Goal: Task Accomplishment & Management: Complete application form

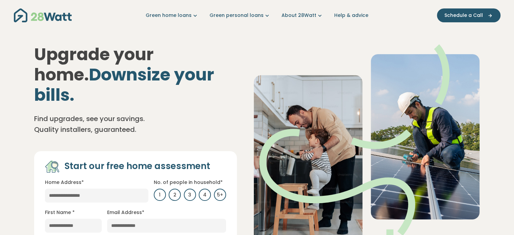
click at [443, 81] on img at bounding box center [366, 145] width 227 height 203
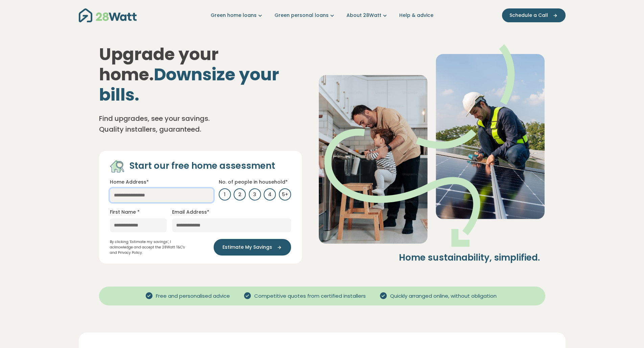
click at [162, 189] on input "text" at bounding box center [161, 196] width 103 height 14
click at [142, 189] on input "text" at bounding box center [161, 196] width 103 height 14
click at [164, 235] on link "[STREET_ADDRESS]" at bounding box center [137, 260] width 55 height 13
type input "**********"
click at [144, 219] on input "text" at bounding box center [138, 226] width 57 height 14
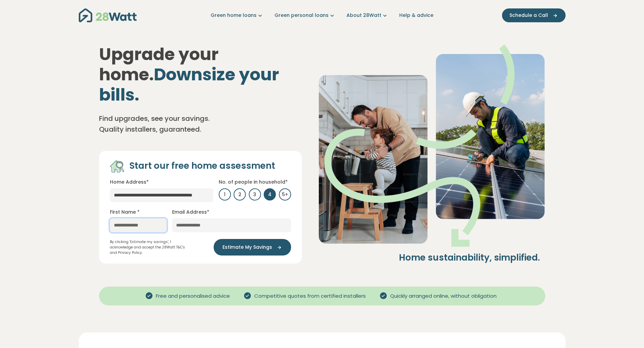
type input "***"
type input "**********"
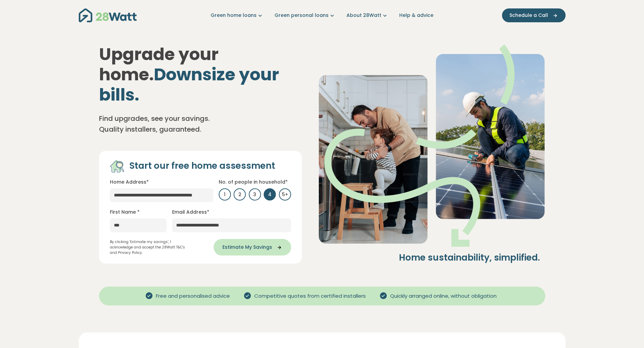
click at [242, 235] on button "Estimate My Savings" at bounding box center [252, 247] width 77 height 17
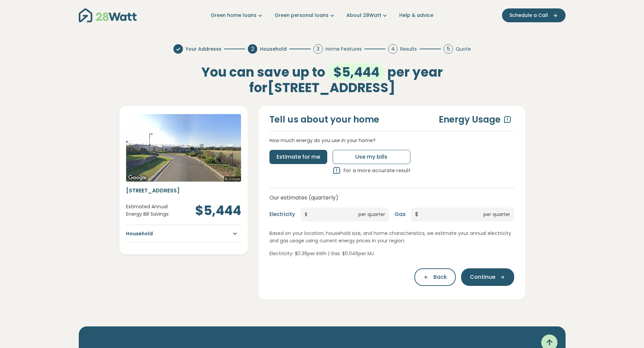
click at [164, 235] on div "Household" at bounding box center [183, 233] width 115 height 9
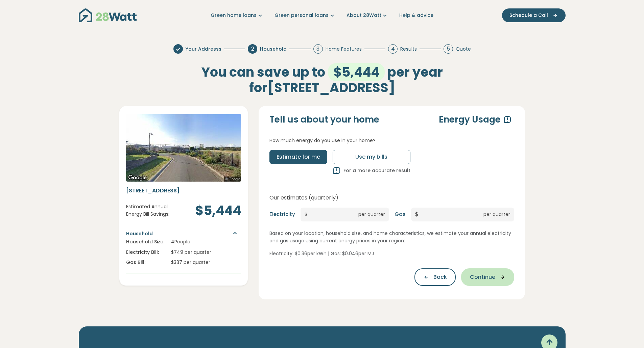
click at [477, 235] on span "Continue" at bounding box center [482, 277] width 25 height 8
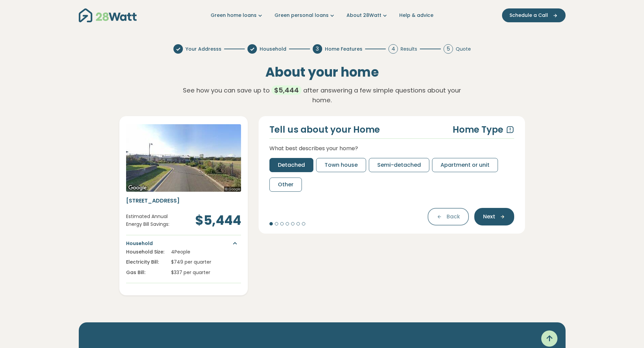
click at [299, 166] on span "Detached" at bounding box center [291, 165] width 27 height 8
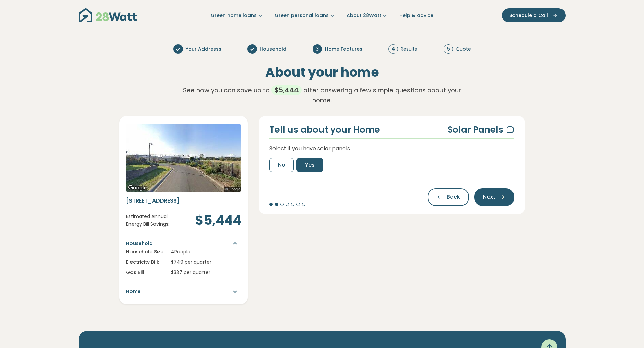
click at [306, 165] on span "Yes" at bounding box center [310, 165] width 10 height 8
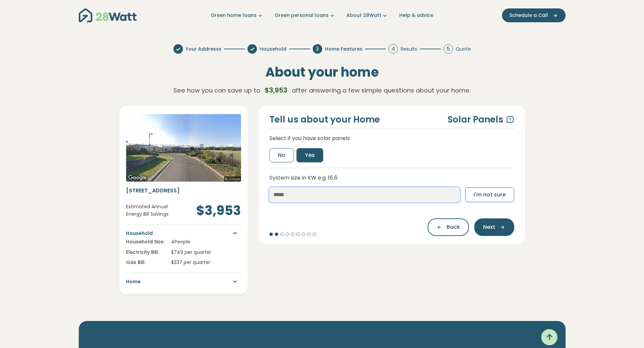
click at [354, 195] on input "number" at bounding box center [364, 195] width 190 height 15
type input "**"
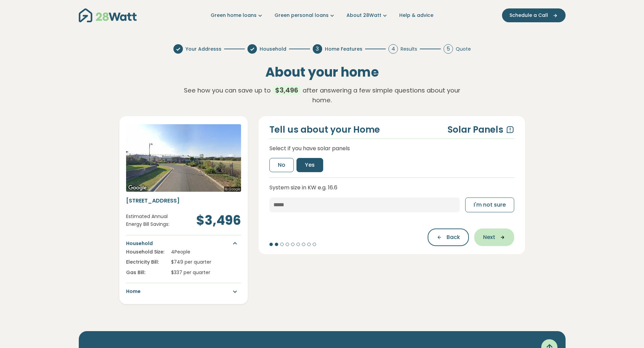
click at [487, 223] on div "Tell us about your Home Solar Panels Select if you have solar panels No Yes Sys…" at bounding box center [391, 185] width 266 height 138
click at [494, 235] on span "Next" at bounding box center [489, 237] width 12 height 8
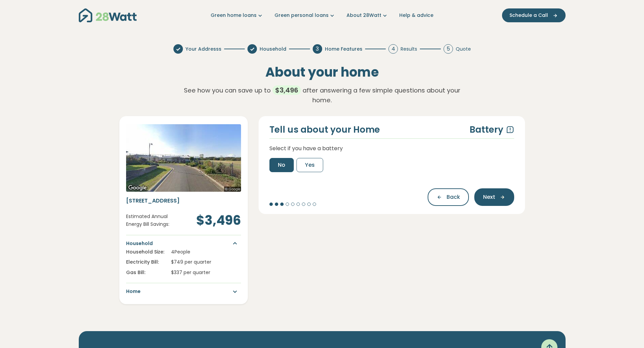
click at [279, 169] on span "No" at bounding box center [281, 165] width 7 height 8
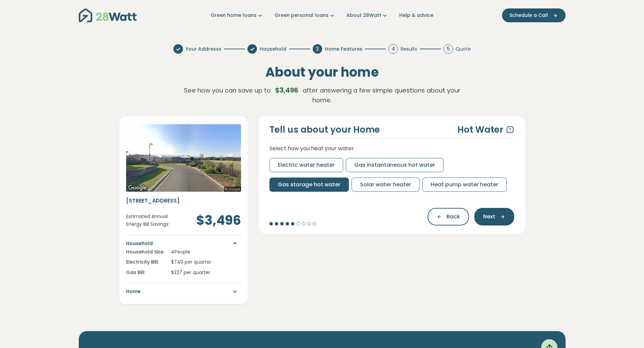
click at [323, 184] on span "Gas storage hot water" at bounding box center [309, 185] width 63 height 8
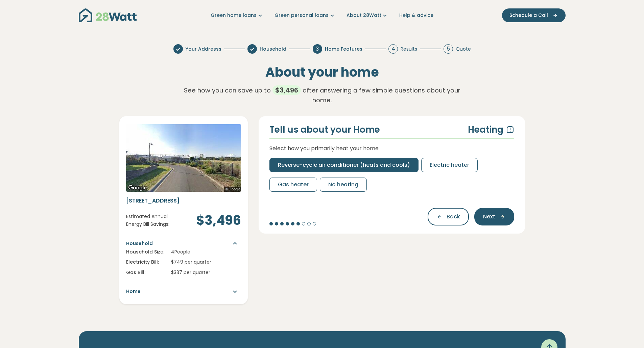
click at [356, 162] on span "Reverse-cycle air conditioner (heats and cools)" at bounding box center [344, 165] width 132 height 8
click at [342, 167] on span "Reverse-cycle air conditioner (heats and cools)" at bounding box center [344, 165] width 132 height 8
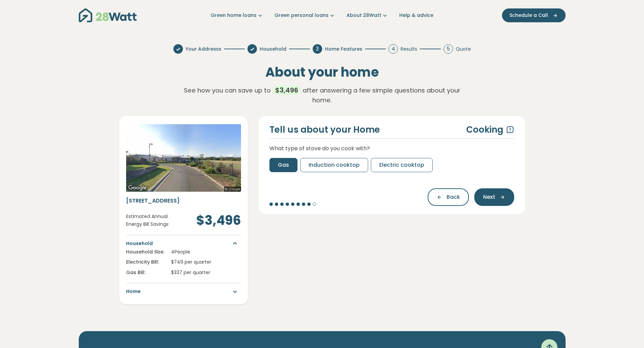
click at [342, 167] on span "Induction cooktop" at bounding box center [334, 165] width 51 height 8
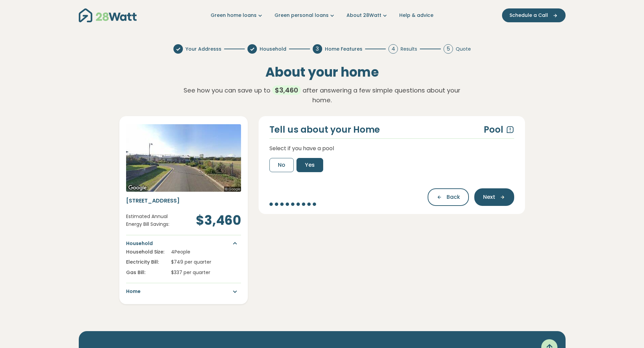
click at [297, 165] on div "No Yes" at bounding box center [296, 165] width 54 height 14
click at [309, 165] on span "Yes" at bounding box center [310, 165] width 10 height 8
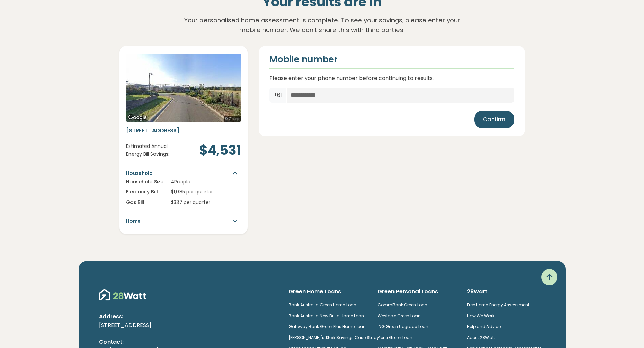
scroll to position [68, 0]
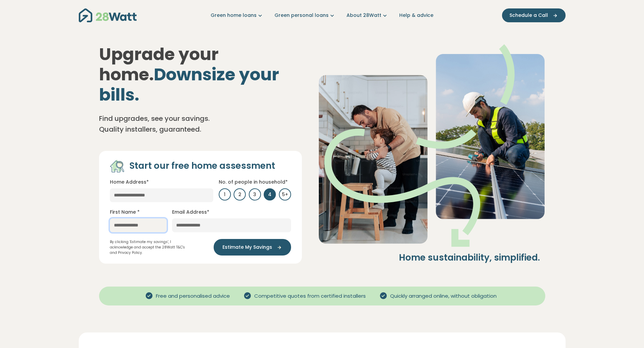
click at [133, 219] on input "text" at bounding box center [138, 226] width 57 height 14
type input "***"
type input "**********"
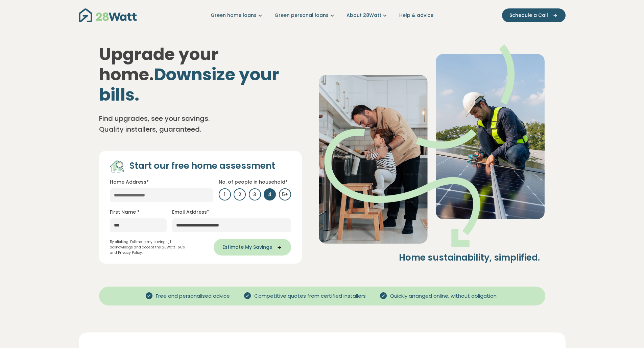
click at [243, 244] on span "Estimate My Savings" at bounding box center [247, 247] width 50 height 7
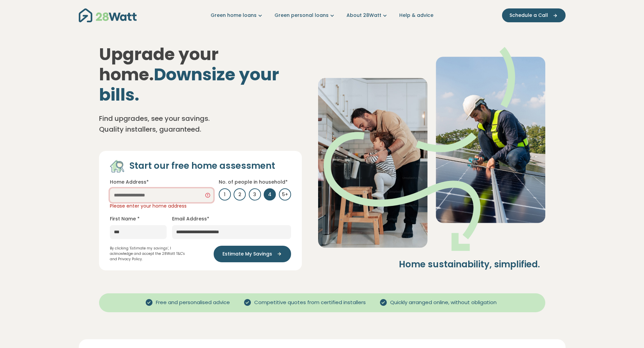
click at [128, 189] on input "text" at bounding box center [161, 196] width 103 height 14
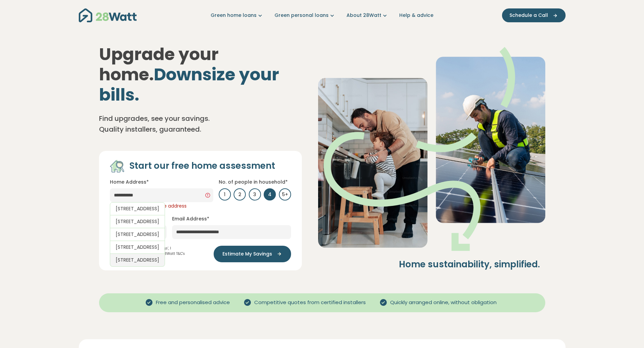
click at [165, 267] on link "[STREET_ADDRESS]" at bounding box center [137, 260] width 55 height 13
type input "**********"
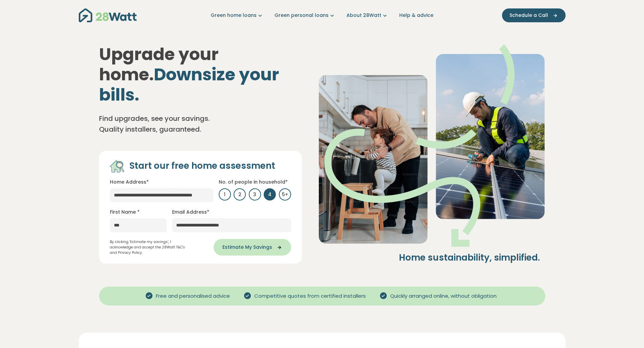
click at [251, 244] on span "Estimate My Savings" at bounding box center [247, 247] width 50 height 7
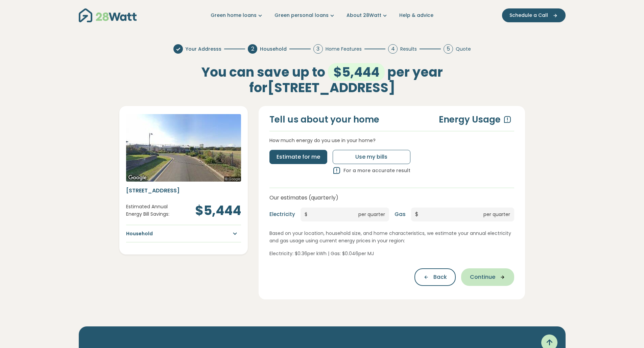
click at [486, 274] on span "Continue" at bounding box center [482, 277] width 25 height 8
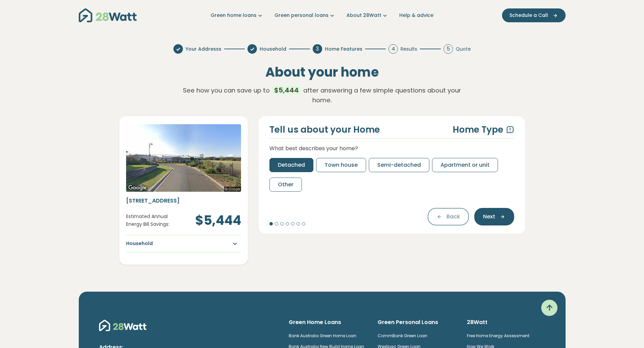
click at [300, 166] on span "Detached" at bounding box center [291, 165] width 27 height 8
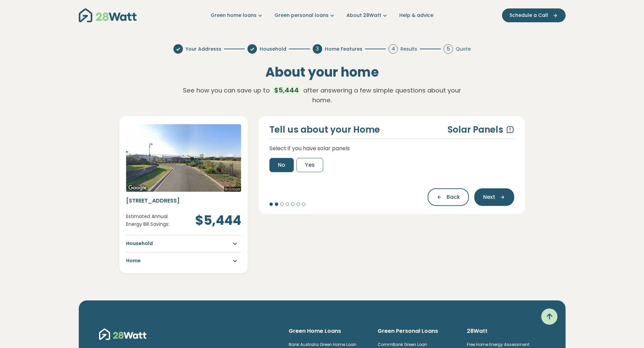
click at [283, 167] on span "No" at bounding box center [281, 165] width 7 height 8
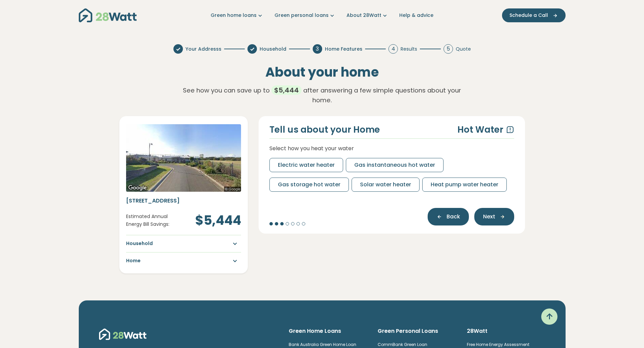
click at [438, 223] on button "Back" at bounding box center [447, 217] width 41 height 18
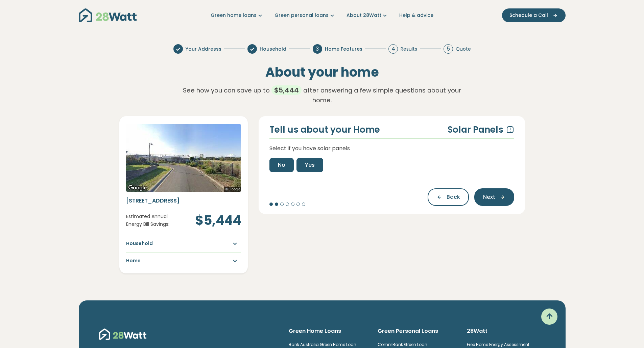
click at [310, 169] on span "Yes" at bounding box center [310, 165] width 10 height 8
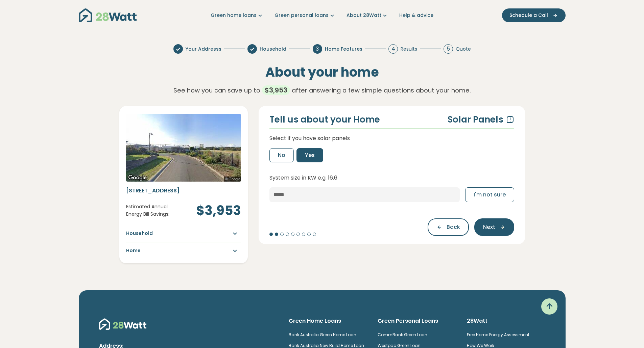
click at [349, 205] on div "Tell us about your Home Solar Panels Select if you have solar panels No Yes Sys…" at bounding box center [391, 175] width 266 height 138
click at [347, 199] on input "number" at bounding box center [364, 195] width 190 height 15
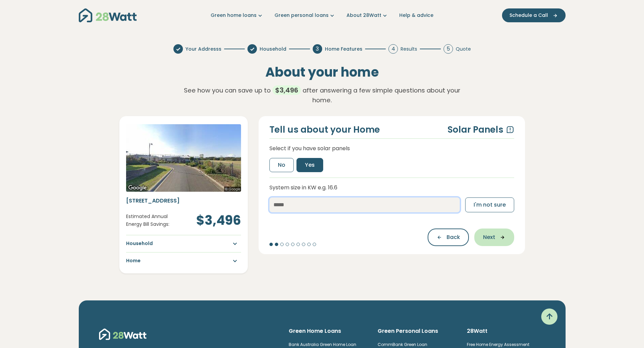
type input "**"
click at [495, 232] on button "Next" at bounding box center [494, 238] width 40 height 18
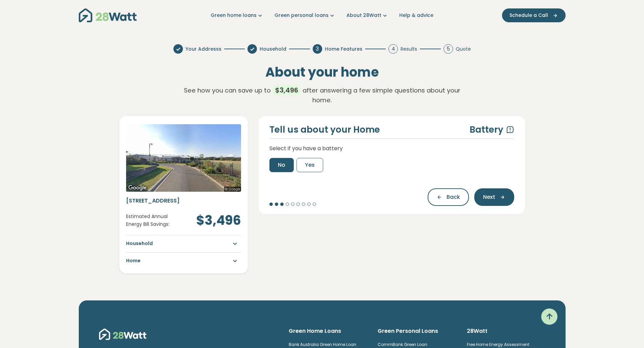
click at [289, 165] on button "No" at bounding box center [281, 165] width 24 height 14
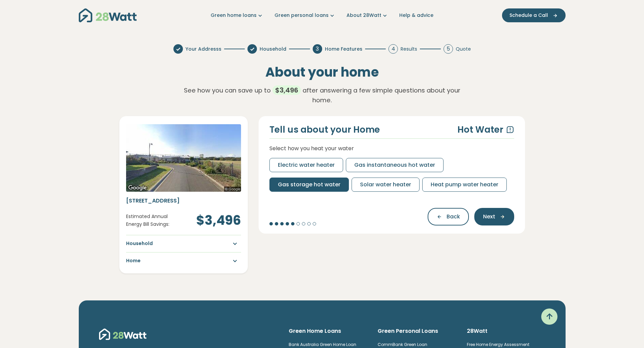
click at [325, 182] on span "Gas storage hot water" at bounding box center [309, 185] width 63 height 8
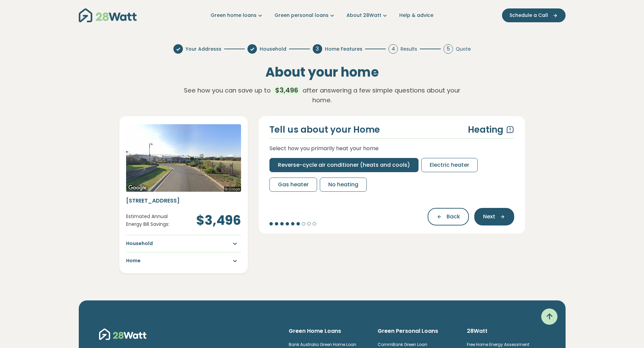
click at [325, 164] on span "Reverse-cycle air conditioner (heats and cools)" at bounding box center [344, 165] width 132 height 8
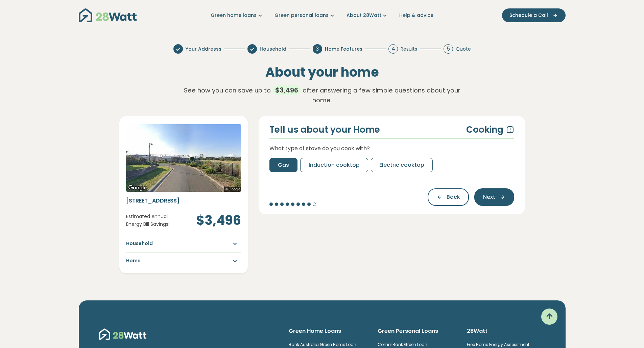
click at [325, 164] on span "Induction cooktop" at bounding box center [334, 165] width 51 height 8
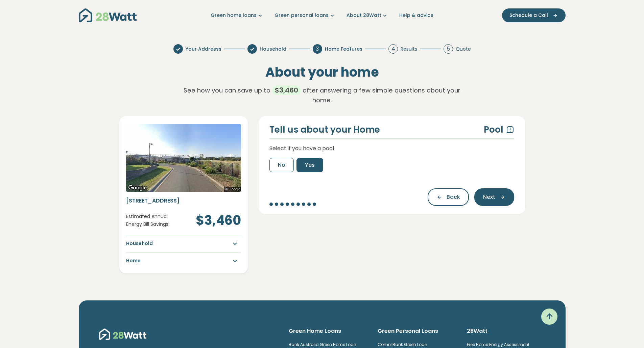
click at [313, 166] on span "Yes" at bounding box center [310, 165] width 10 height 8
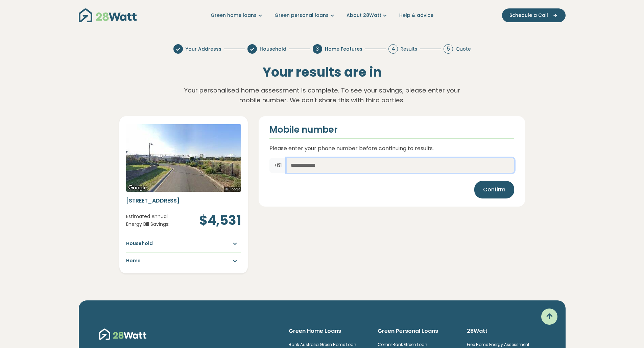
click at [313, 166] on input "text" at bounding box center [400, 165] width 227 height 15
type input "**********"
click at [494, 188] on span "Confirm" at bounding box center [494, 190] width 22 height 8
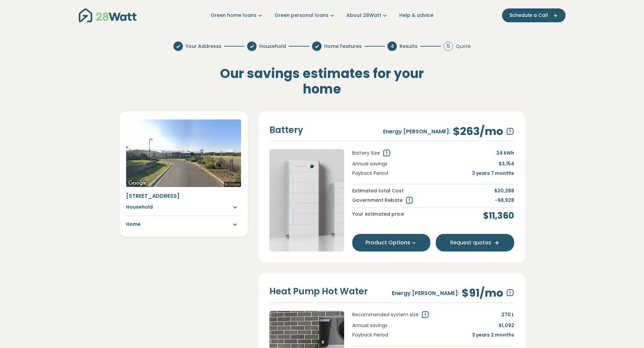
click at [386, 242] on button "Product Options" at bounding box center [391, 243] width 78 height 18
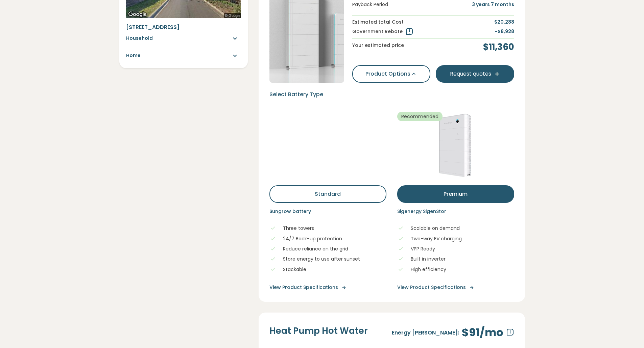
scroll to position [338, 0]
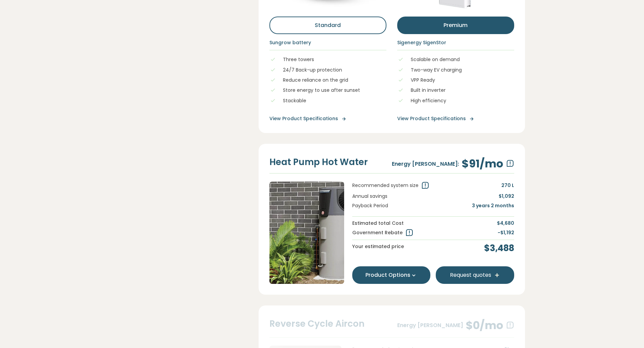
click at [380, 279] on button "Product Options" at bounding box center [391, 276] width 78 height 18
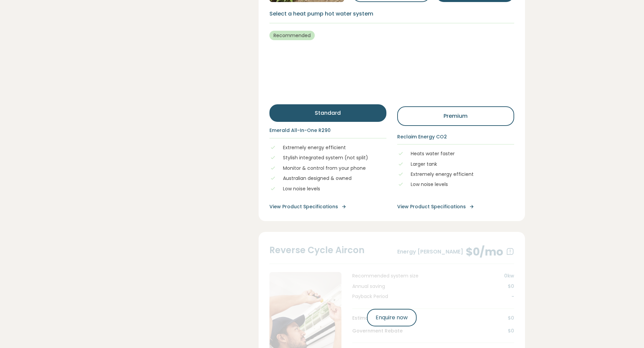
scroll to position [743, 0]
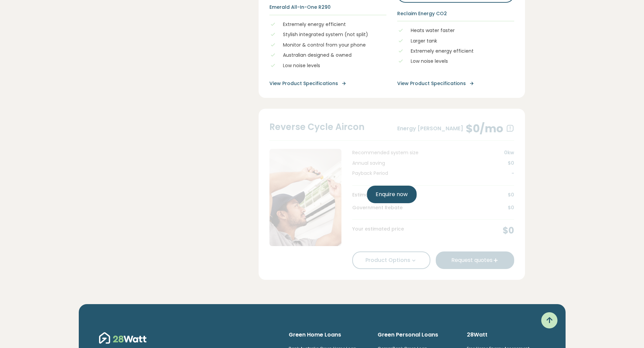
click at [381, 193] on link "Enquire now" at bounding box center [392, 195] width 50 height 18
